Goal: Transaction & Acquisition: Purchase product/service

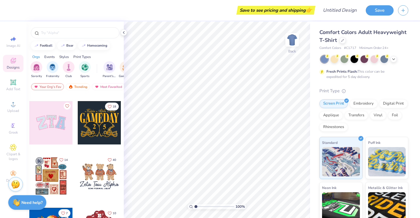
scroll to position [59, 0]
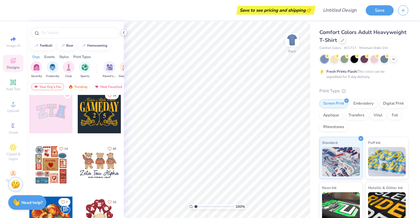
click at [125, 33] on icon at bounding box center [123, 32] width 5 height 5
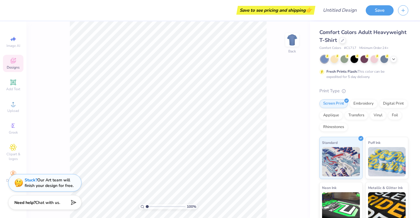
click at [14, 63] on icon at bounding box center [13, 60] width 7 height 7
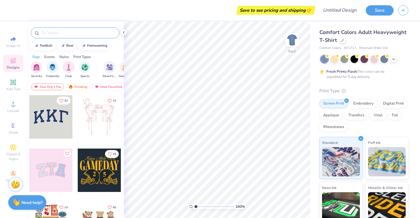
click at [50, 36] on div at bounding box center [75, 32] width 89 height 11
type input "frisbee"
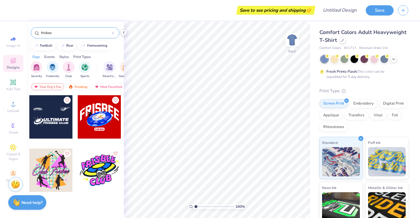
click at [124, 30] on icon at bounding box center [123, 32] width 5 height 5
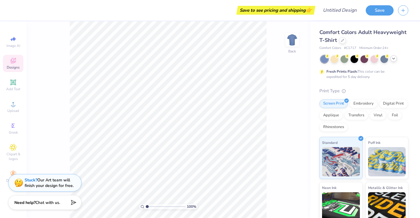
click at [393, 60] on icon at bounding box center [393, 58] width 5 height 5
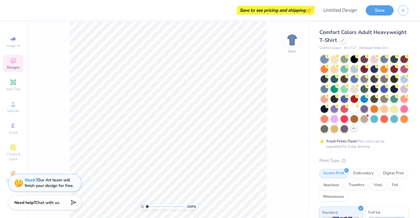
click at [339, 108] on icon at bounding box center [337, 106] width 4 height 4
click at [338, 111] on div at bounding box center [335, 109] width 8 height 8
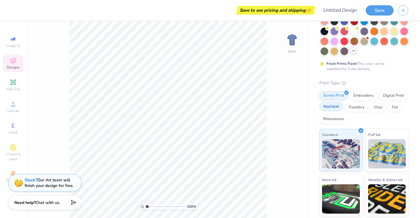
scroll to position [72, 0]
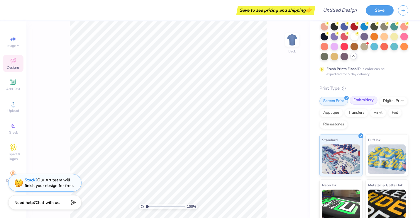
click at [373, 105] on div "Embroidery" at bounding box center [364, 100] width 28 height 9
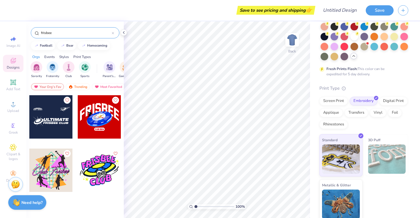
scroll to position [86, 0]
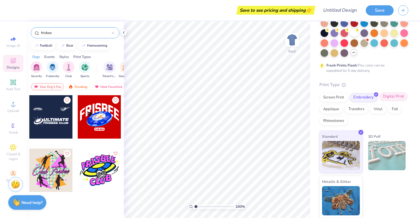
click at [379, 101] on div "Digital Print" at bounding box center [393, 96] width 28 height 9
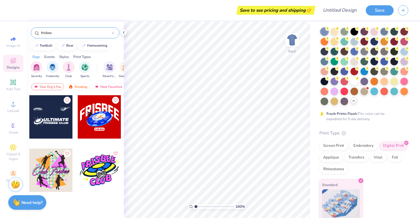
scroll to position [41, 0]
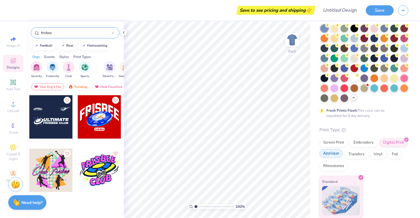
click at [343, 155] on div "Applique" at bounding box center [331, 153] width 23 height 9
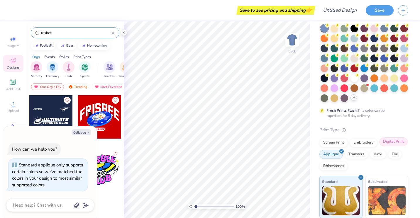
drag, startPoint x: 336, startPoint y: 153, endPoint x: 339, endPoint y: 151, distance: 3.6
click at [379, 146] on div "Digital Print" at bounding box center [393, 142] width 28 height 9
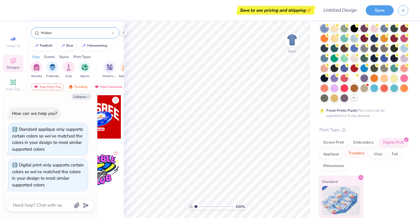
click at [368, 152] on div "Transfers" at bounding box center [356, 153] width 23 height 9
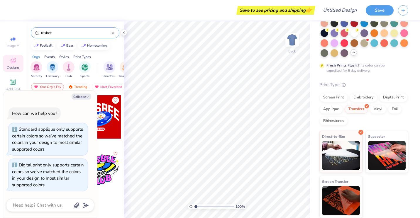
scroll to position [86, 0]
click at [370, 113] on div "Vinyl" at bounding box center [378, 108] width 16 height 9
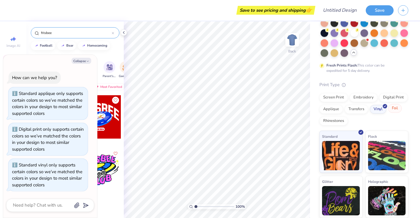
click at [388, 113] on div "Foil" at bounding box center [395, 108] width 14 height 9
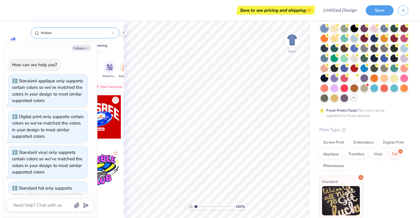
scroll to position [41, 0]
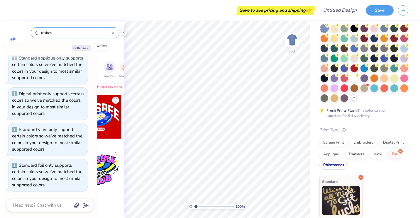
click at [348, 164] on div "Rhinestones" at bounding box center [334, 165] width 28 height 9
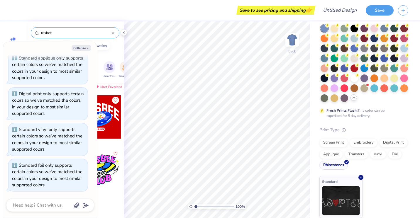
scroll to position [59, 0]
click at [342, 146] on div "Screen Print Embroidery Digital Print Applique Transfers Vinyl Foil Rhinestones" at bounding box center [364, 154] width 89 height 32
click at [342, 146] on div "Screen Print" at bounding box center [334, 142] width 28 height 9
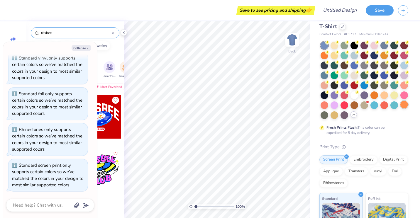
scroll to position [0, 0]
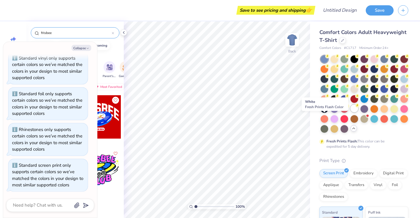
click at [351, 112] on div at bounding box center [355, 109] width 8 height 8
click at [361, 112] on div at bounding box center [365, 109] width 8 height 8
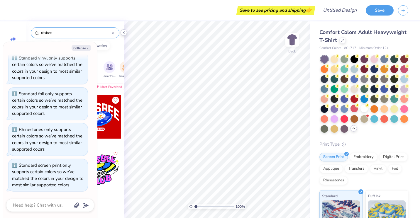
click at [125, 32] on icon at bounding box center [123, 32] width 5 height 5
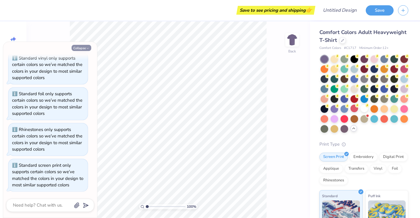
click at [86, 46] on button "Collapse" at bounding box center [82, 48] width 20 height 6
type textarea "x"
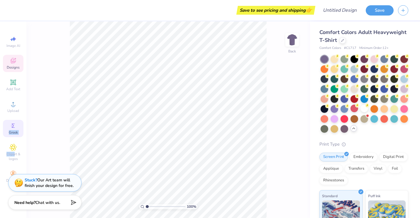
drag, startPoint x: 15, startPoint y: 155, endPoint x: 18, endPoint y: 132, distance: 23.7
click at [18, 131] on div "Image AI Designs Add Text Upload Greek Clipart & logos Decorate" at bounding box center [13, 109] width 21 height 152
click at [12, 106] on circle at bounding box center [12, 105] width 3 height 3
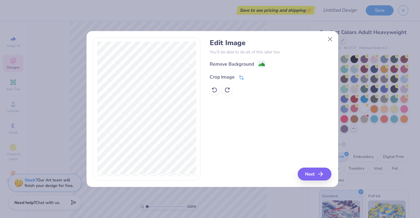
click at [234, 78] on div "Crop Image" at bounding box center [222, 77] width 25 height 7
click at [306, 170] on div "Edit Image You’ll be able to do all of this later too. Remove Background Crop I…" at bounding box center [271, 109] width 122 height 143
click at [248, 77] on button at bounding box center [251, 77] width 6 height 6
click at [311, 172] on button "Next" at bounding box center [316, 174] width 34 height 13
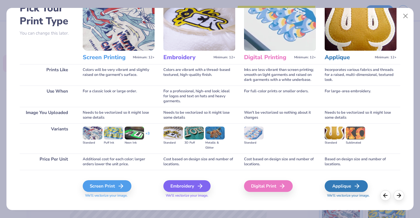
scroll to position [45, 0]
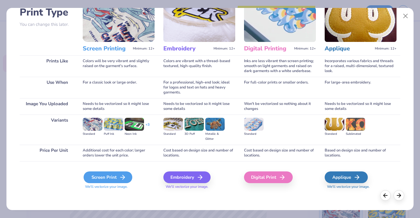
click at [121, 177] on icon at bounding box center [122, 177] width 7 height 7
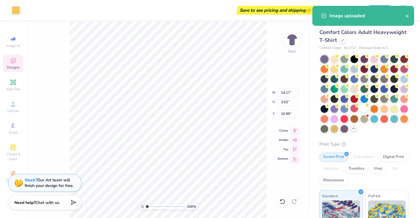
type input "3.96"
type input "12.12"
type input "2.58"
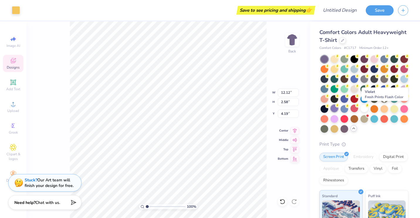
click at [338, 111] on div at bounding box center [335, 109] width 8 height 8
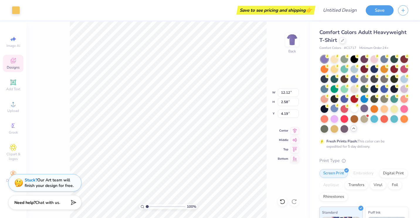
click at [325, 60] on div at bounding box center [325, 59] width 8 height 8
click at [361, 112] on div at bounding box center [365, 109] width 8 height 8
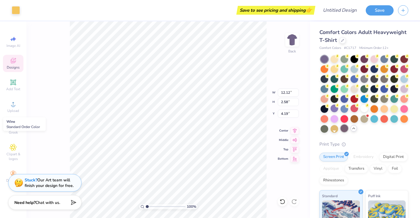
click at [341, 132] on div at bounding box center [345, 129] width 8 height 8
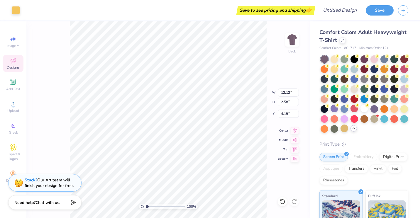
click at [371, 113] on div at bounding box center [375, 109] width 8 height 8
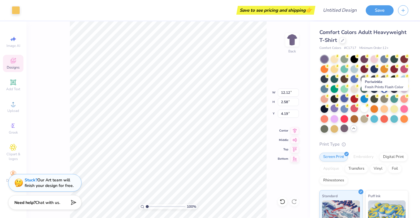
click at [348, 98] on div at bounding box center [345, 99] width 8 height 8
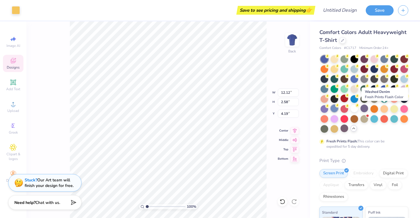
click at [338, 110] on div at bounding box center [335, 109] width 8 height 8
click at [339, 106] on circle at bounding box center [337, 106] width 4 height 4
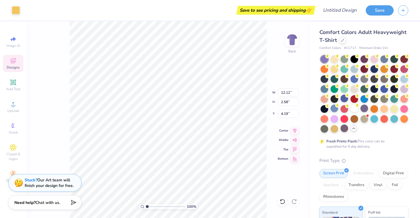
type input "3.00"
click at [361, 112] on div at bounding box center [365, 109] width 8 height 8
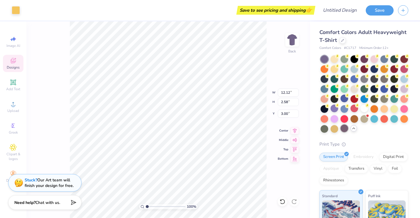
click at [341, 132] on div at bounding box center [345, 129] width 8 height 8
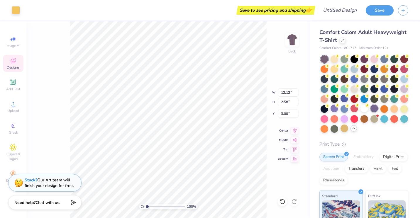
click at [371, 112] on div at bounding box center [375, 109] width 8 height 8
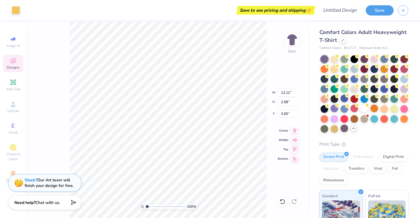
type input "8.93"
type input "1.90"
type input "9.31"
type input "1.98"
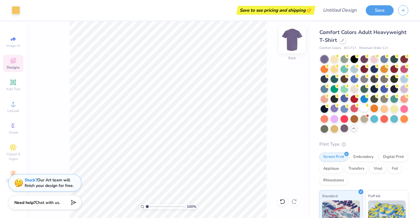
click at [295, 40] on img at bounding box center [292, 39] width 23 height 23
click at [17, 109] on span "Upload" at bounding box center [13, 111] width 12 height 5
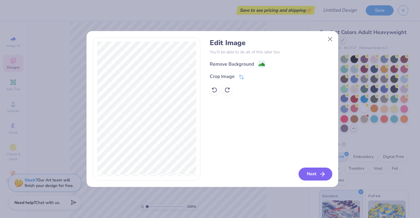
click at [309, 171] on button "Next" at bounding box center [316, 174] width 34 height 13
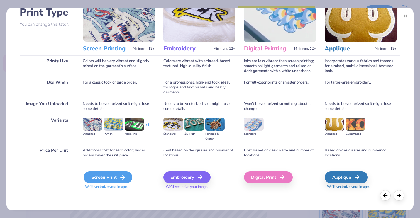
click at [118, 180] on div "Screen Print" at bounding box center [108, 178] width 49 height 12
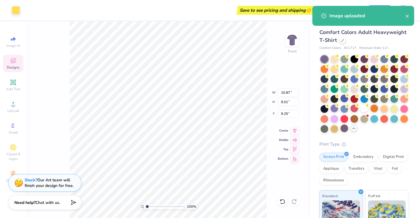
type input "3.00"
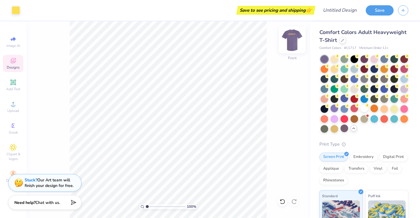
click at [294, 47] on img at bounding box center [292, 39] width 23 height 23
click at [18, 82] on div "Add Text" at bounding box center [13, 85] width 21 height 17
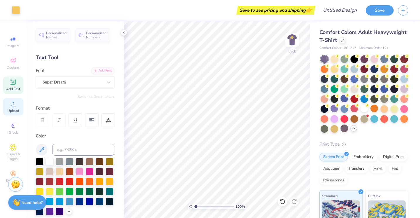
click at [17, 103] on div "Upload" at bounding box center [13, 106] width 21 height 17
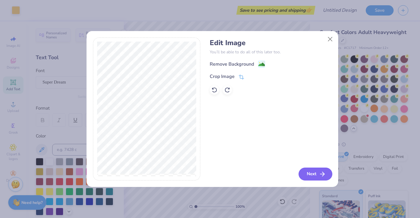
click at [304, 175] on button "Next" at bounding box center [316, 174] width 34 height 13
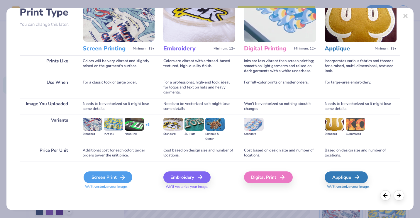
click at [114, 174] on div "Screen Print" at bounding box center [108, 178] width 49 height 12
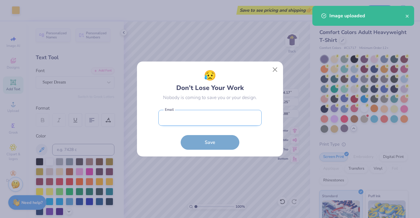
click at [217, 124] on input "email" at bounding box center [209, 118] width 103 height 16
click at [278, 68] on button "Close" at bounding box center [275, 69] width 11 height 11
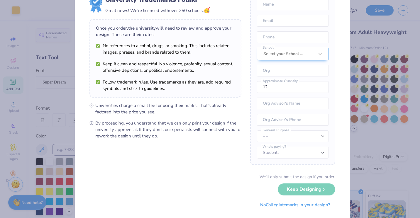
scroll to position [37, 0]
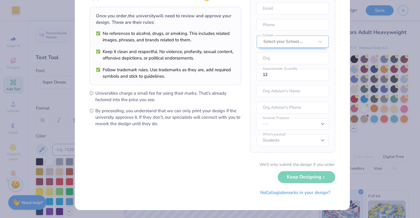
click at [304, 179] on div "We’ll only submit the design if you order. Keep Designing No Collegiate marks i…" at bounding box center [212, 180] width 246 height 37
click at [316, 178] on div "We’ll only submit the design if you order. Keep Designing No Collegiate marks i…" at bounding box center [212, 180] width 246 height 37
click at [302, 176] on div "We’ll only submit the design if you order. Keep Designing No Collegiate marks i…" at bounding box center [212, 180] width 246 height 37
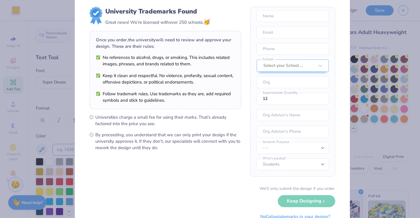
scroll to position [0, 0]
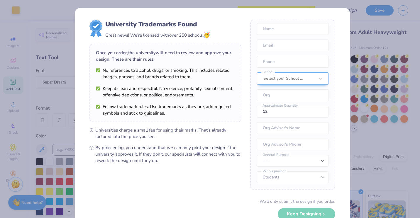
click at [222, 0] on div "University Trademarks Found Great news! We’re licensed with over 250 schools. 🥳…" at bounding box center [210, 109] width 420 height 218
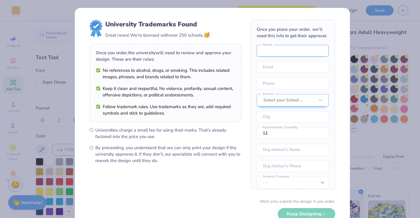
click at [291, 53] on input "text" at bounding box center [293, 51] width 72 height 12
click at [264, 104] on div at bounding box center [288, 101] width 51 height 8
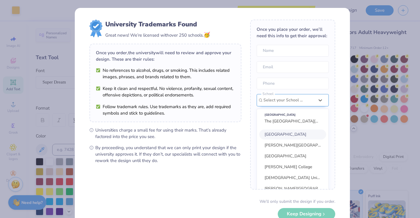
scroll to position [33, 0]
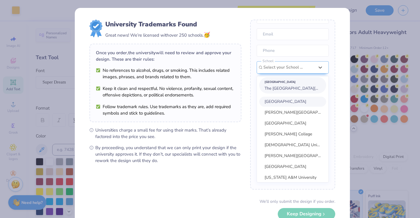
click at [285, 91] on span "The [GEOGRAPHIC_DATA][US_STATE]" at bounding box center [301, 89] width 72 height 6
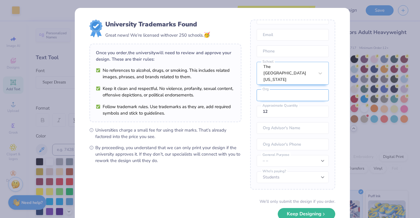
click at [283, 95] on input "text" at bounding box center [293, 95] width 72 height 12
click at [274, 96] on input "text" at bounding box center [293, 95] width 72 height 12
click at [258, 134] on input "text" at bounding box center [293, 128] width 72 height 12
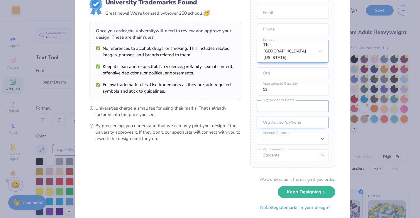
scroll to position [37, 0]
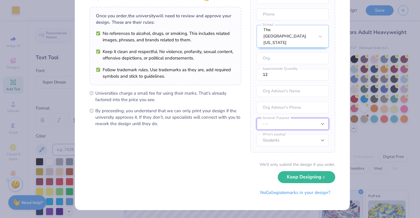
click at [284, 125] on select "– – Member apparel for registered Student Organization / Department / School Fu…" at bounding box center [293, 124] width 72 height 12
select select "Member apparel for registered Student Organization / Department / School"
click at [257, 118] on select "– – Member apparel for registered Student Organization / Department / School Fu…" at bounding box center [293, 124] width 72 height 12
click at [281, 142] on select "Students University" at bounding box center [293, 141] width 72 height 12
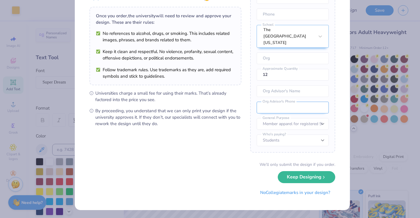
click at [288, 109] on input "tel" at bounding box center [293, 108] width 72 height 12
click at [282, 88] on input "text" at bounding box center [293, 92] width 72 height 12
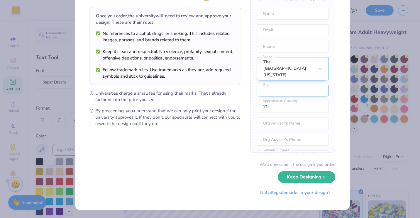
click at [290, 93] on input "text" at bounding box center [293, 91] width 72 height 12
type input "U"
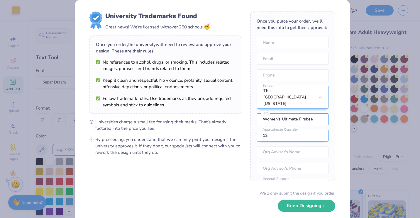
scroll to position [8, 0]
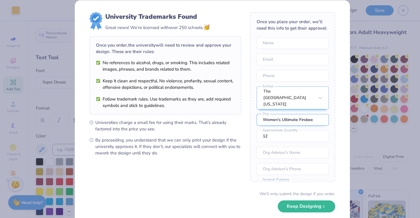
click at [287, 121] on input "Women's Ultimate Firsbee" at bounding box center [293, 120] width 72 height 12
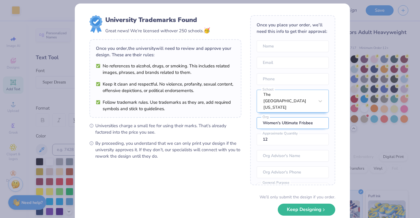
scroll to position [0, 0]
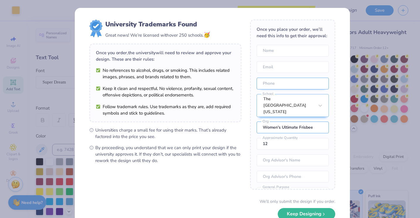
type input "Women's Ultimate Frisbee"
click at [285, 89] on input "tel" at bounding box center [293, 84] width 72 height 12
click at [286, 81] on div "Once you place your order, we’ll need this info to get their approval: Name Ema…" at bounding box center [292, 105] width 85 height 170
click at [286, 73] on input "email" at bounding box center [293, 67] width 72 height 12
click at [286, 57] on input "text" at bounding box center [293, 51] width 72 height 12
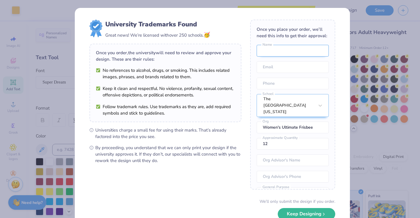
type input "[PERSON_NAME]"
type input "[EMAIL_ADDRESS][DOMAIN_NAME]"
type input "(732) 858-4846"
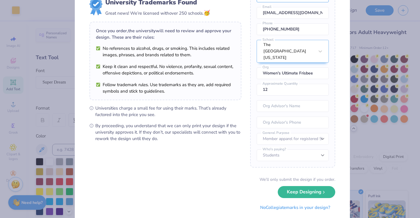
scroll to position [37, 0]
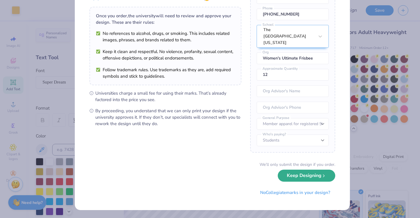
click at [301, 171] on button "Keep Designing" at bounding box center [307, 176] width 58 height 12
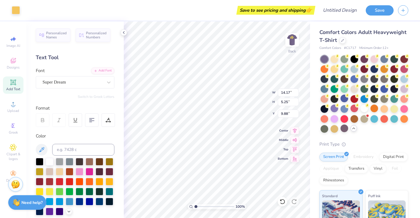
scroll to position [0, 0]
type input "4.53"
type input "1.68"
type input "3.99"
type input "9.31"
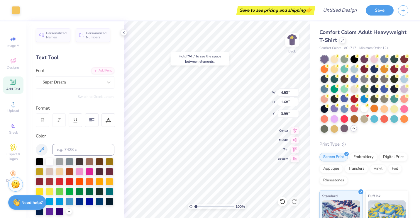
type input "1.98"
type input "5.97"
type input "4.53"
type input "1.68"
type input "3.92"
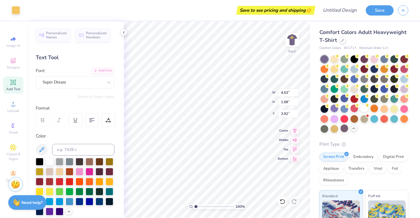
type input "2.59"
type input "0.96"
type input "4.19"
type input "9.31"
type input "1.98"
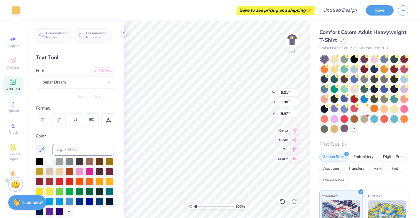
type input "5.58"
type input "10.88"
type input "3.75"
click at [295, 46] on img at bounding box center [292, 39] width 23 height 23
click at [12, 105] on icon at bounding box center [13, 104] width 7 height 7
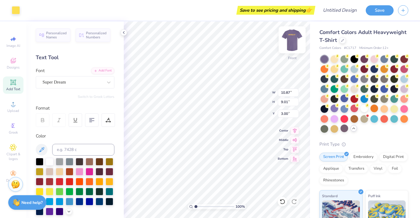
click at [294, 35] on img at bounding box center [292, 39] width 23 height 23
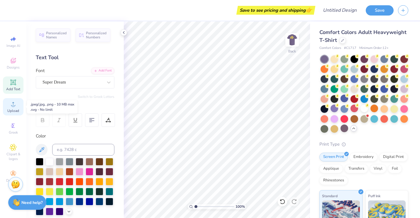
click at [8, 105] on div "Upload" at bounding box center [13, 106] width 21 height 17
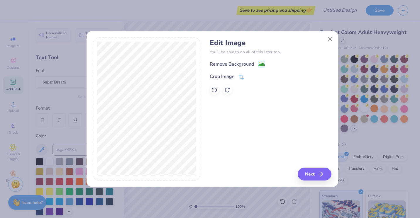
click at [315, 167] on div "Edit Image You’ll be able to do all of this later too. Remove Background Crop I…" at bounding box center [271, 109] width 122 height 143
click at [317, 171] on button "Next" at bounding box center [316, 174] width 34 height 13
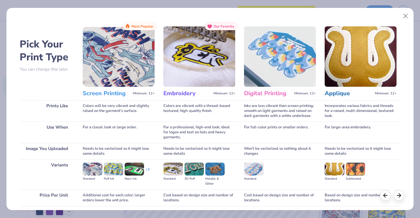
scroll to position [45, 0]
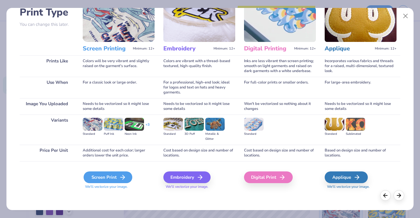
click at [108, 174] on div "Screen Print" at bounding box center [108, 178] width 49 height 12
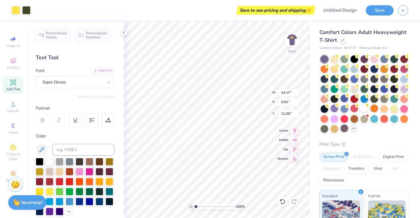
type input "10.26"
type input "2.18"
type input "4.04"
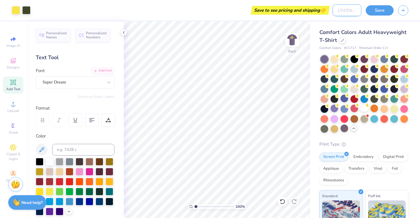
click at [340, 12] on input "Design Title" at bounding box center [347, 10] width 29 height 12
type input "Anarchy Purple"
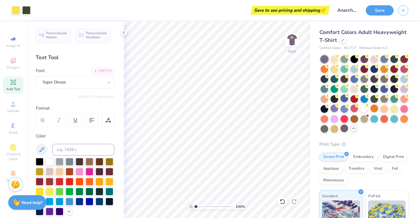
click at [291, 11] on div "Save to see pricing and shipping 👉" at bounding box center [290, 10] width 76 height 9
click at [123, 29] on div at bounding box center [124, 32] width 6 height 6
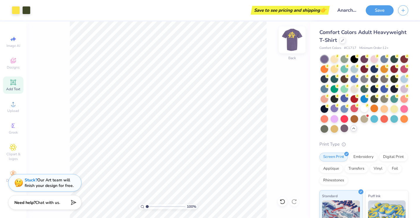
click at [287, 41] on img at bounding box center [292, 39] width 23 height 23
click at [287, 41] on img at bounding box center [292, 40] width 12 height 12
click at [298, 38] on img at bounding box center [292, 39] width 23 height 23
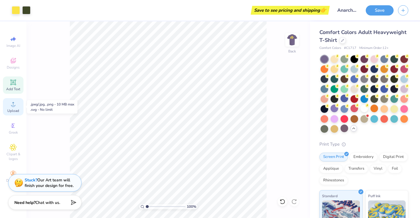
click at [14, 106] on circle at bounding box center [12, 105] width 3 height 3
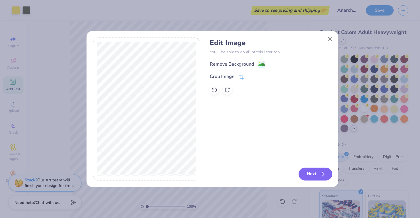
click at [325, 173] on icon "button" at bounding box center [322, 174] width 7 height 7
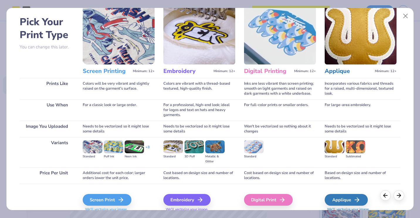
scroll to position [45, 0]
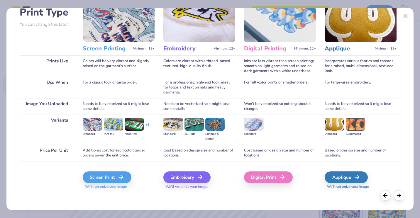
click at [99, 122] on img at bounding box center [92, 124] width 19 height 13
click at [112, 173] on div "Screen Print" at bounding box center [108, 178] width 49 height 12
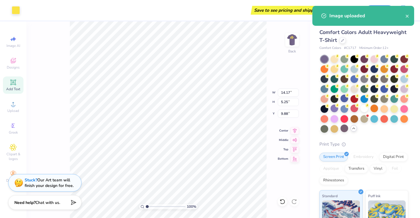
type input "3.77"
type input "1.40"
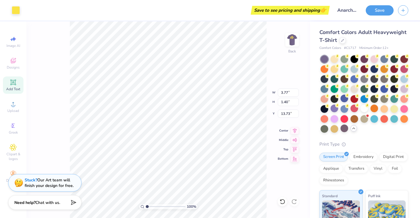
type input "2.30"
type input "2.59"
type input "0.96"
type input "3.00"
type input "3.73"
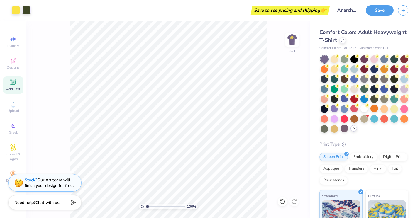
type input "1.10522621487156"
type textarea "x"
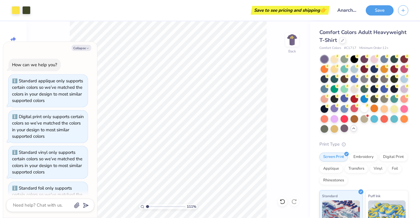
scroll to position [130, 0]
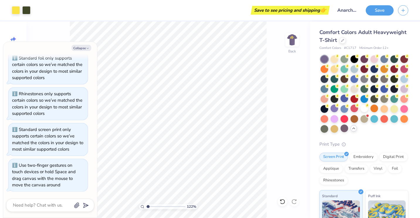
type input "1.22152498603932"
type textarea "x"
type input "1.49212329151837"
type textarea "x"
type input "1.49212329151837"
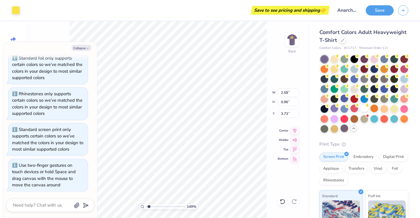
type textarea "x"
type input "1.49212329151837"
type textarea "x"
type input "3.50"
type input "1.49212329151837"
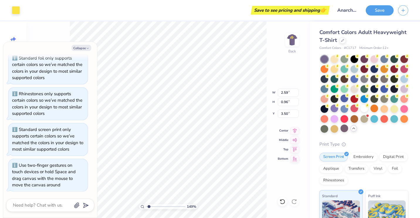
type textarea "x"
type input "1.49212329151837"
type textarea "x"
type input "1"
click at [85, 46] on button "Collapse" at bounding box center [82, 48] width 20 height 6
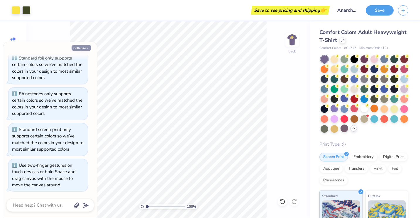
type textarea "x"
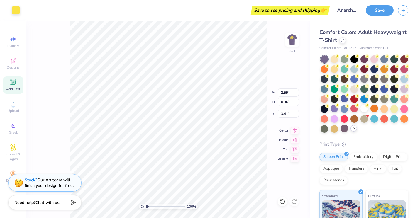
type input "10.26"
type input "2.18"
type input "4.77"
click at [296, 44] on img at bounding box center [292, 39] width 23 height 23
click at [11, 106] on icon at bounding box center [13, 104] width 4 height 4
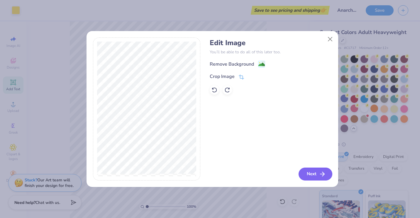
click at [319, 172] on icon "button" at bounding box center [322, 174] width 7 height 7
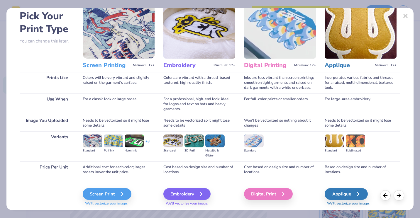
scroll to position [45, 0]
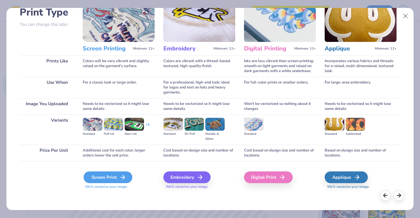
click at [109, 178] on div "Screen Print" at bounding box center [108, 178] width 49 height 12
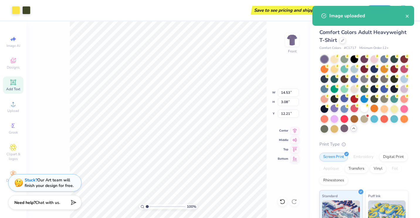
type input "9.89"
type input "2.10"
type input "12.42"
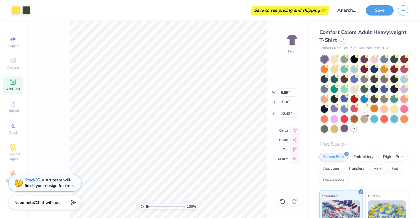
type input "8.82"
type input "1.87"
type input "12.44"
type input "12.81"
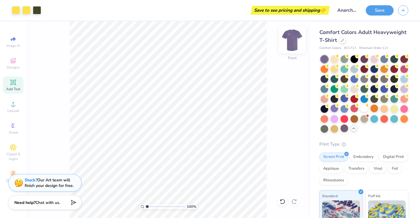
click at [288, 45] on img at bounding box center [292, 39] width 23 height 23
click at [12, 104] on icon at bounding box center [13, 104] width 7 height 7
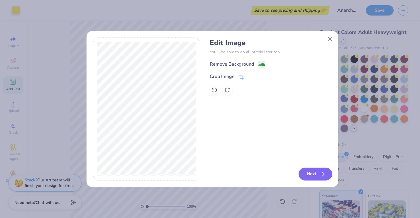
click at [315, 176] on button "Next" at bounding box center [316, 174] width 34 height 13
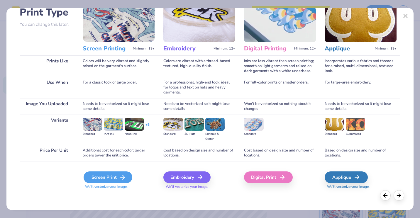
click at [107, 175] on div "Screen Print" at bounding box center [108, 178] width 49 height 12
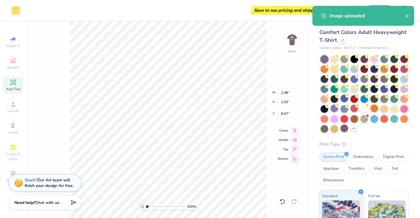
type input "2.48"
type input "2.05"
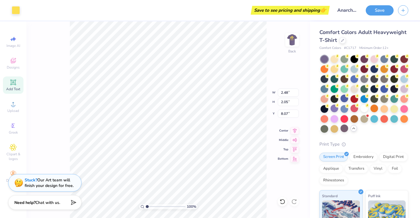
type input "4.81"
type input "2.59"
type input "0.96"
type input "3.41"
type input "3.33"
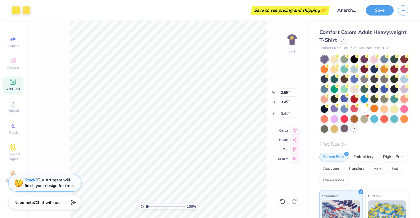
type input "4.43"
type input "2.48"
type input "3.30"
type input "3.67"
type input "3.04"
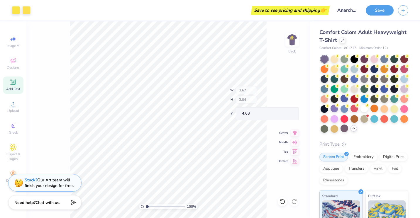
type input "4.63"
type input "3.00"
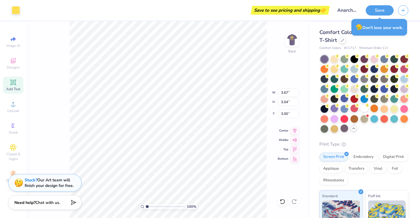
type input "3.92"
type input "2.48"
type input "0.92"
type input "3.00"
type input "4.14"
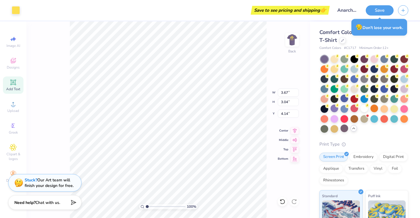
type input "2.48"
type input "0.92"
type input "3.00"
type input "3.22"
type input "2.67"
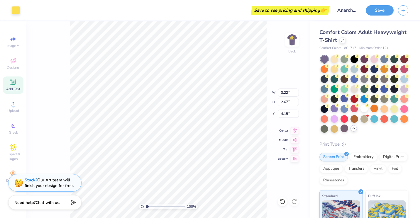
type input "4.35"
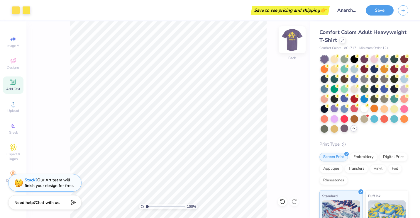
click at [294, 36] on img at bounding box center [292, 39] width 23 height 23
click at [294, 36] on img at bounding box center [292, 40] width 12 height 12
click at [338, 109] on div at bounding box center [335, 109] width 8 height 8
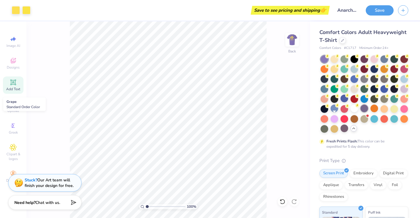
click at [361, 112] on div at bounding box center [365, 109] width 8 height 8
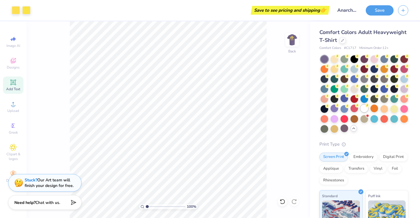
click at [361, 112] on div at bounding box center [365, 109] width 8 height 8
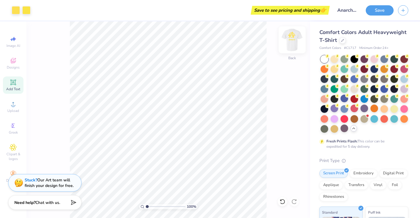
click at [296, 41] on img at bounding box center [292, 39] width 23 height 23
click at [361, 112] on div at bounding box center [365, 109] width 8 height 8
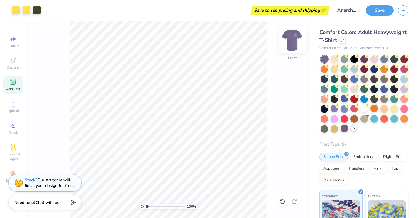
click at [293, 45] on img at bounding box center [292, 39] width 23 height 23
click at [376, 9] on button "Save" at bounding box center [380, 9] width 28 height 10
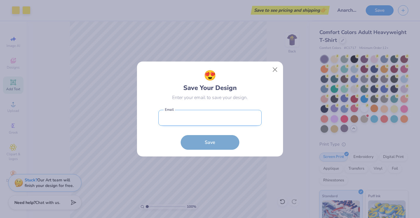
click at [252, 116] on input "email" at bounding box center [209, 118] width 103 height 16
type input "[EMAIL_ADDRESS][DOMAIN_NAME]"
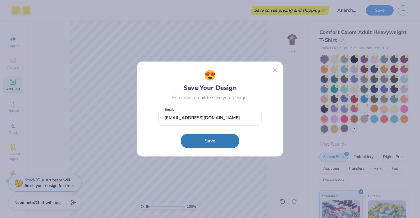
click at [228, 141] on button "Save" at bounding box center [210, 141] width 59 height 15
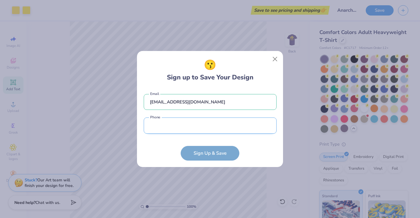
click at [203, 129] on input "tel" at bounding box center [210, 126] width 133 height 16
type input "(732) 858-4846"
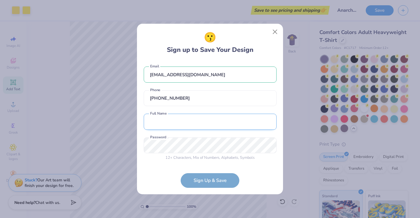
click at [206, 126] on input "text" at bounding box center [210, 122] width 133 height 16
type input "[PERSON_NAME]"
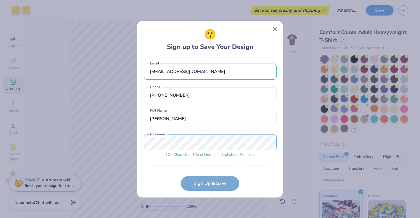
scroll to position [16, 0]
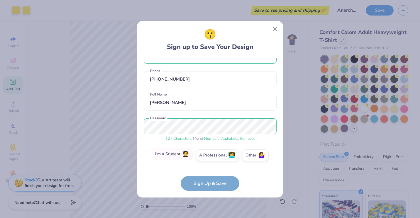
click at [178, 159] on label "I'm a Student 🧑‍🎓" at bounding box center [172, 155] width 41 height 12
click at [208, 171] on input "I'm a Student 🧑‍🎓" at bounding box center [210, 173] width 4 height 4
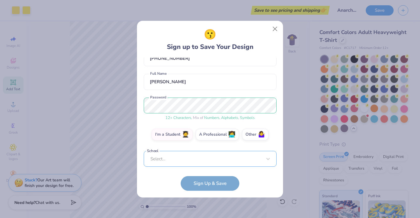
click at [200, 162] on div "brommel1@tcnj.edu Email (732) 858-4846 Phone Linzi Brommeland Full Name 12 + Ch…" at bounding box center [210, 112] width 133 height 109
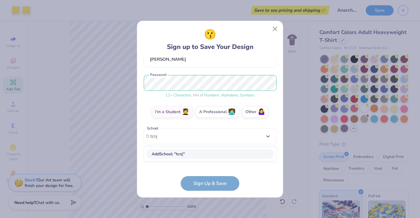
scroll to position [54, 0]
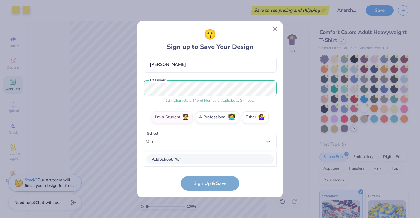
type input "t"
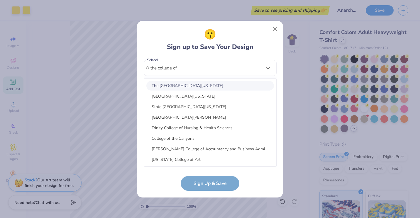
click at [198, 88] on div "The [GEOGRAPHIC_DATA][US_STATE]" at bounding box center [210, 86] width 128 height 10
type input "the college of"
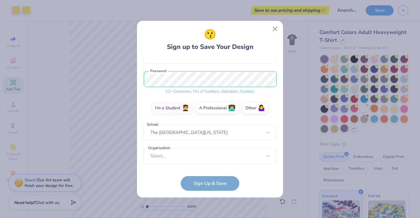
scroll to position [63, 0]
click at [220, 156] on div "Select..." at bounding box center [210, 156] width 133 height 16
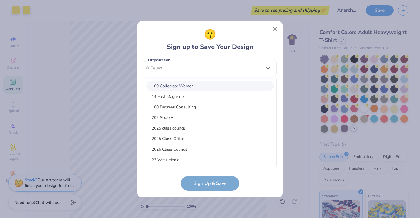
scroll to position [83, 0]
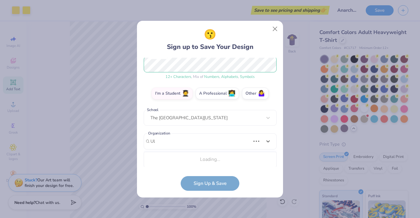
type input "U"
type input "W"
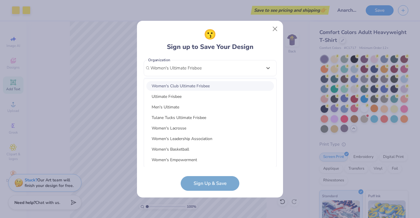
click at [225, 85] on div "Women's Club Ultimate Frisbee" at bounding box center [210, 86] width 128 height 10
type input "Women's Ultimate Frisbee"
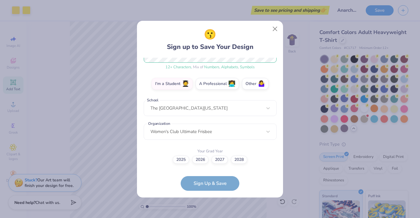
scroll to position [87, 0]
click at [204, 160] on label "2026" at bounding box center [200, 159] width 16 height 8
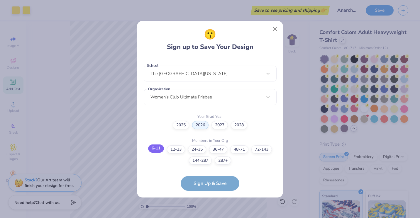
click at [161, 148] on label "6-11" at bounding box center [156, 149] width 16 height 8
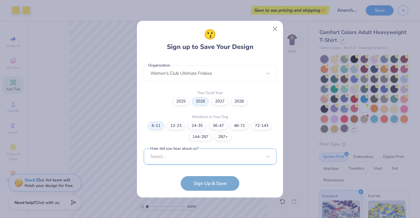
click at [206, 162] on div "brommel1@tcnj.edu Email (732) 858-4846 Phone Linzi Brommeland Full Name 12 + Ch…" at bounding box center [210, 112] width 133 height 109
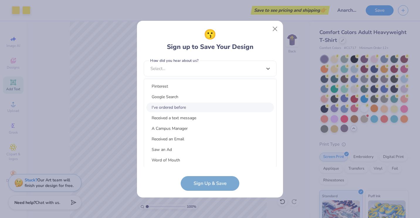
click at [213, 108] on div "I've ordered before" at bounding box center [210, 108] width 128 height 10
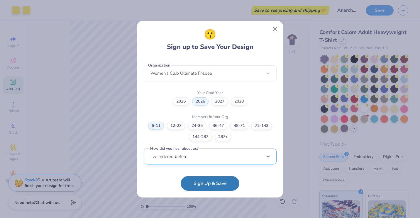
click at [206, 153] on div "option Word of Mouth focused, 8 of 15. 15 results available. Use Up and Down to…" at bounding box center [210, 202] width 133 height 107
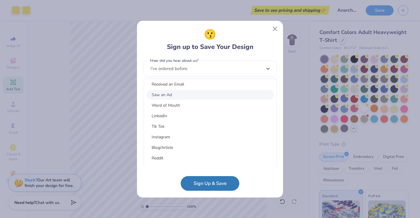
scroll to position [59, 0]
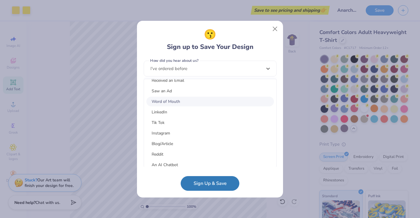
click at [222, 99] on div "Word of Mouth" at bounding box center [210, 102] width 128 height 10
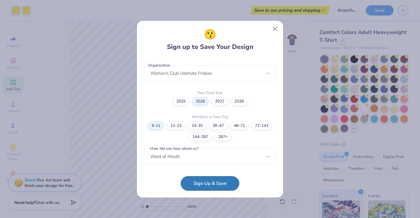
click at [226, 179] on button "Sign Up & Save" at bounding box center [210, 183] width 59 height 15
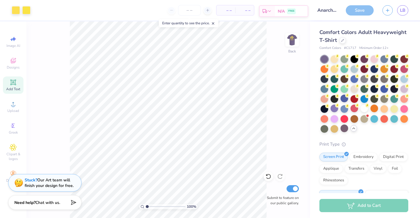
click at [277, 11] on div "N/A FREE" at bounding box center [291, 11] width 33 height 11
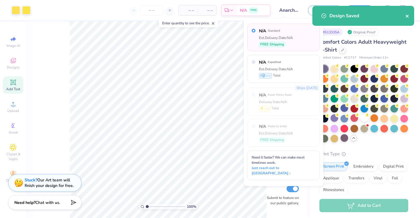
click at [406, 16] on icon "close" at bounding box center [408, 16] width 4 height 5
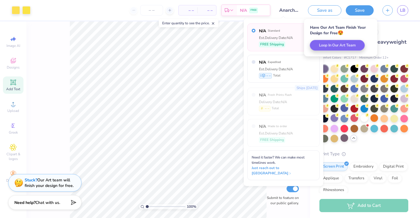
click at [383, 31] on div "# 513335A Original Proof" at bounding box center [364, 31] width 89 height 7
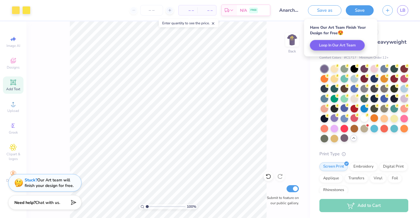
click at [394, 31] on div "# 513335A Original Proof" at bounding box center [364, 31] width 89 height 7
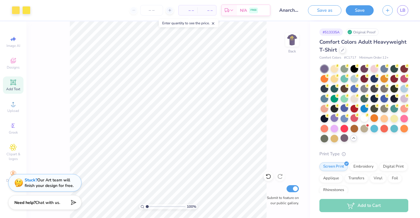
click at [295, 136] on div "100 % Back Submit to feature on our public gallery." at bounding box center [168, 119] width 284 height 197
click at [361, 11] on button "Save" at bounding box center [360, 9] width 28 height 10
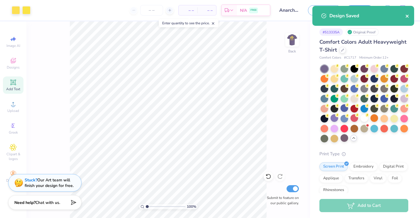
drag, startPoint x: 403, startPoint y: 16, endPoint x: 409, endPoint y: 15, distance: 5.6
click at [409, 15] on div "Design Saved" at bounding box center [363, 16] width 102 height 20
drag, startPoint x: 409, startPoint y: 15, endPoint x: 401, endPoint y: 11, distance: 8.3
click at [401, 11] on div "Design Saved" at bounding box center [363, 16] width 102 height 20
select select "Member apparel for registered Student Organization / Department / School"
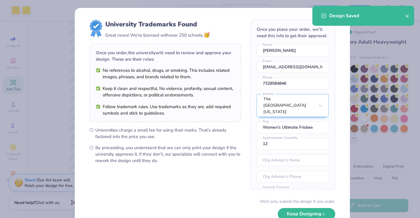
click at [404, 15] on div "Design Saved" at bounding box center [368, 15] width 76 height 7
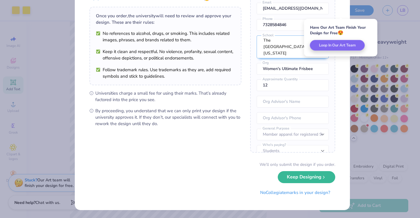
scroll to position [32, 0]
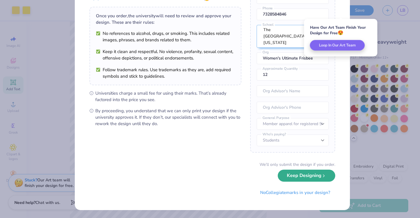
click at [310, 178] on button "Keep Designing" at bounding box center [307, 176] width 58 height 12
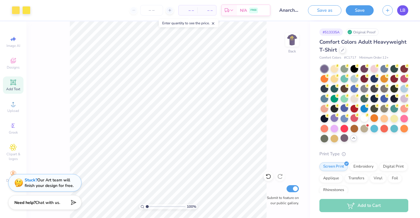
click at [400, 9] on span "LB" at bounding box center [402, 10] width 5 height 7
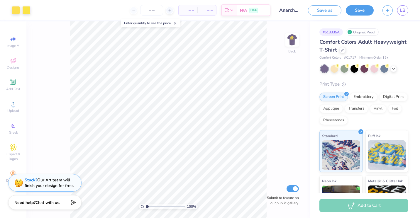
click at [176, 24] on icon at bounding box center [175, 23] width 4 height 4
click at [394, 67] on icon at bounding box center [393, 68] width 5 height 5
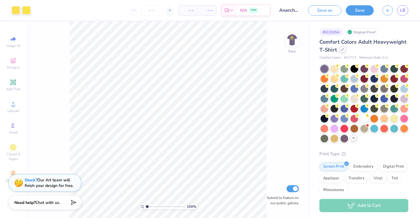
click at [346, 51] on div at bounding box center [342, 49] width 6 height 6
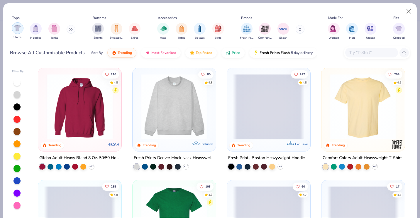
click at [20, 28] on img "filter for Shirts" at bounding box center [17, 28] width 7 height 7
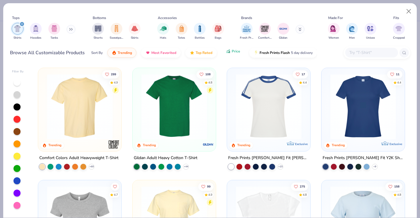
click at [232, 55] on button "Price" at bounding box center [233, 51] width 23 height 10
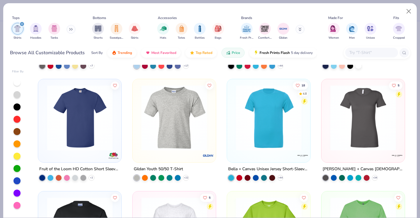
scroll to position [323, 0]
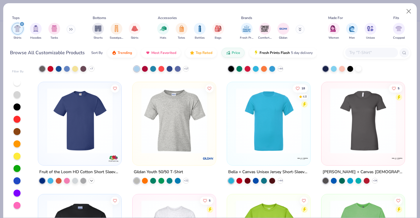
click at [90, 181] on polyline at bounding box center [91, 180] width 2 height 1
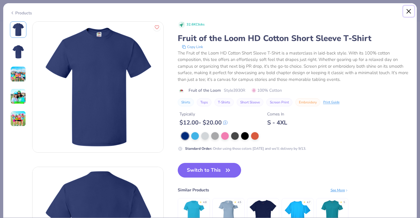
click at [408, 13] on button "Close" at bounding box center [408, 11] width 11 height 11
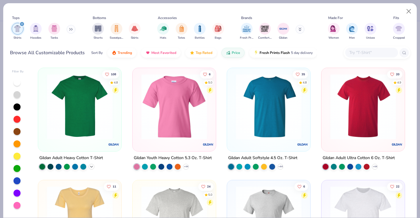
click at [91, 165] on icon at bounding box center [91, 167] width 5 height 5
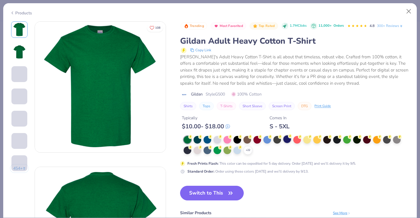
click at [286, 143] on div at bounding box center [287, 140] width 8 height 8
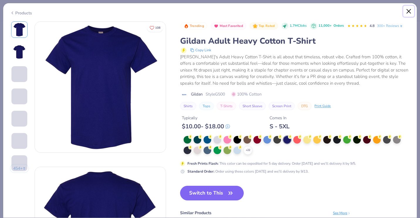
click at [410, 10] on button "Close" at bounding box center [408, 11] width 11 height 11
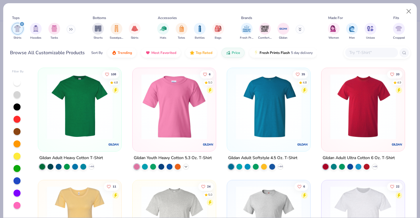
click at [184, 166] on icon at bounding box center [186, 167] width 5 height 5
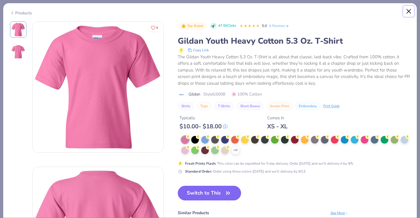
click at [410, 8] on button "Close" at bounding box center [408, 11] width 11 height 11
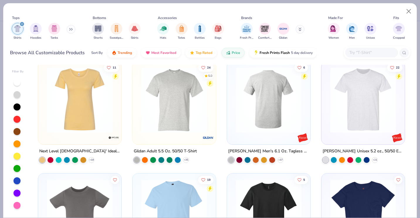
scroll to position [147, 0]
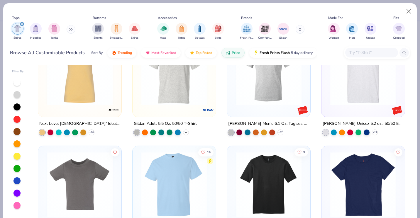
click at [185, 133] on icon at bounding box center [186, 132] width 5 height 5
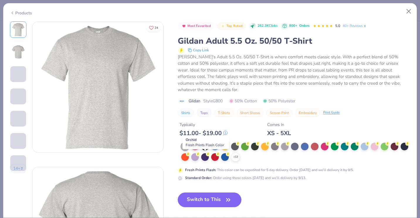
click at [201, 158] on div "+ 13" at bounding box center [295, 152] width 229 height 19
click at [199, 158] on div at bounding box center [195, 157] width 8 height 8
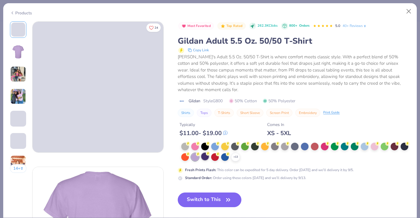
click at [209, 158] on div at bounding box center [205, 157] width 8 height 8
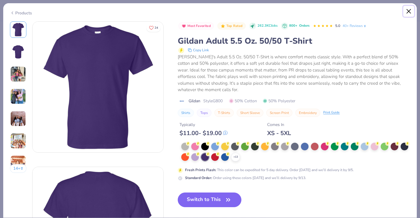
click at [408, 11] on button "Close" at bounding box center [408, 11] width 11 height 11
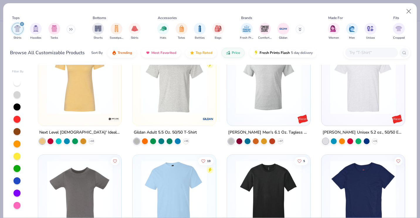
scroll to position [117, 0]
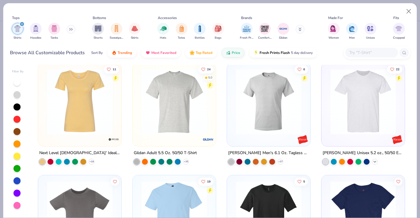
click at [373, 159] on icon at bounding box center [375, 161] width 5 height 5
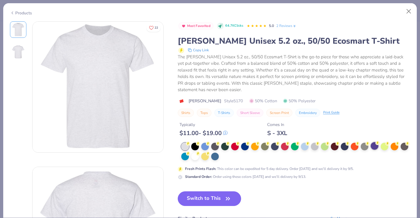
click at [375, 146] on div at bounding box center [375, 146] width 8 height 8
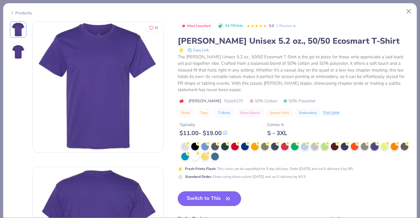
click at [222, 199] on button "Switch to This" at bounding box center [210, 199] width 64 height 15
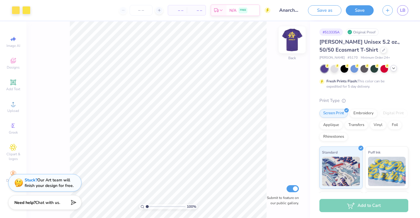
click at [297, 37] on img at bounding box center [292, 39] width 23 height 23
click at [297, 37] on img at bounding box center [292, 40] width 12 height 12
type input "3.00"
click at [359, 5] on button "Save" at bounding box center [360, 9] width 28 height 10
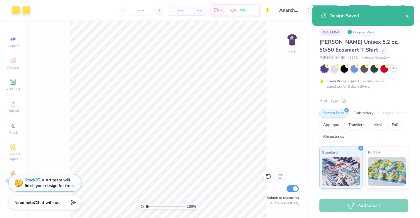
click at [407, 9] on div "Design Saved" at bounding box center [363, 16] width 102 height 20
click at [408, 14] on icon "close" at bounding box center [408, 16] width 4 height 5
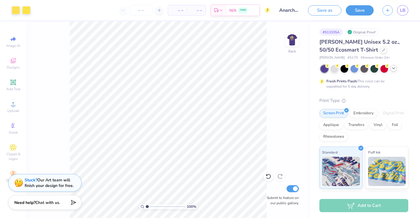
drag, startPoint x: 407, startPoint y: 8, endPoint x: 402, endPoint y: 8, distance: 5.3
click at [407, 8] on div "Design Saved" at bounding box center [363, 18] width 104 height 27
click at [402, 7] on div "Design Saved" at bounding box center [363, 6] width 104 height 2
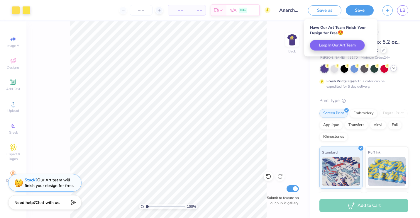
select select "Member apparel for registered Student Organization / Department / School"
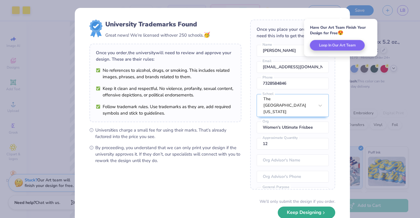
click at [286, 212] on button "Keep Designing" at bounding box center [307, 213] width 58 height 12
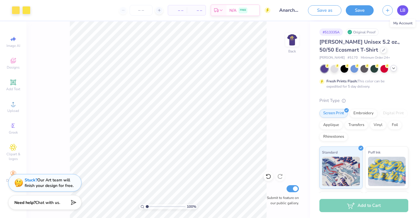
click at [406, 11] on link "LB" at bounding box center [402, 10] width 11 height 10
